Goal: Task Accomplishment & Management: Complete application form

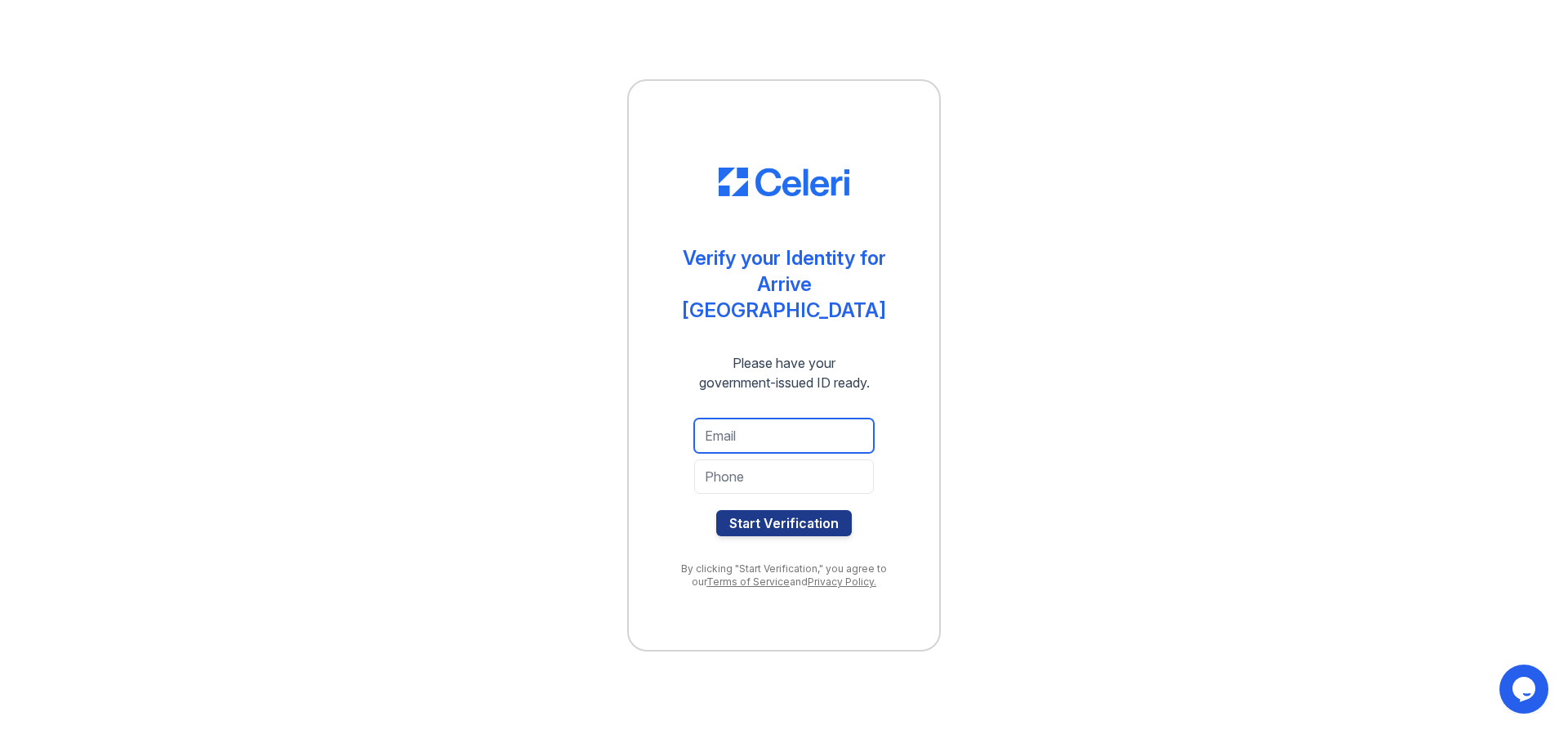
click at [750, 422] on input "email" at bounding box center [784, 435] width 180 height 35
type input "lholzap71@gmail.com"
click at [757, 461] on input "tel" at bounding box center [784, 477] width 180 height 35
type input "7633609210"
click at [785, 510] on button "Start Verification" at bounding box center [783, 523] width 136 height 26
